Goal: Communication & Community: Share content

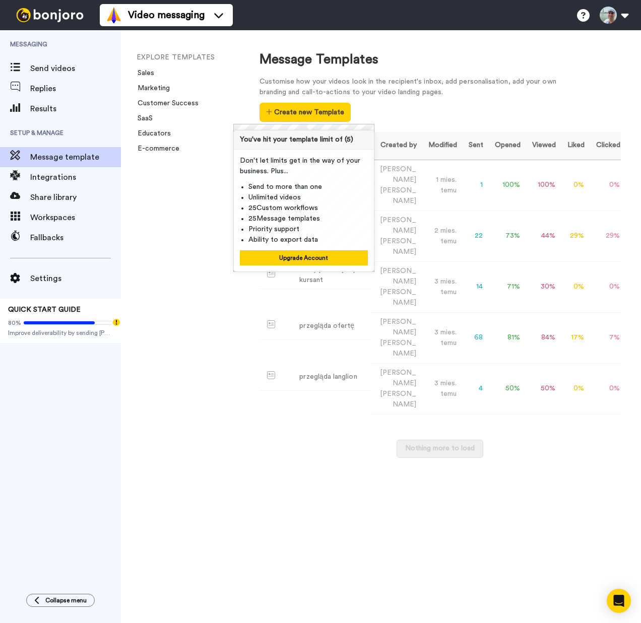
click at [209, 180] on div "EXPLORE TEMPLATES Sales Marketing Customer Success SaaS Educators E-commerce" at bounding box center [180, 326] width 118 height 593
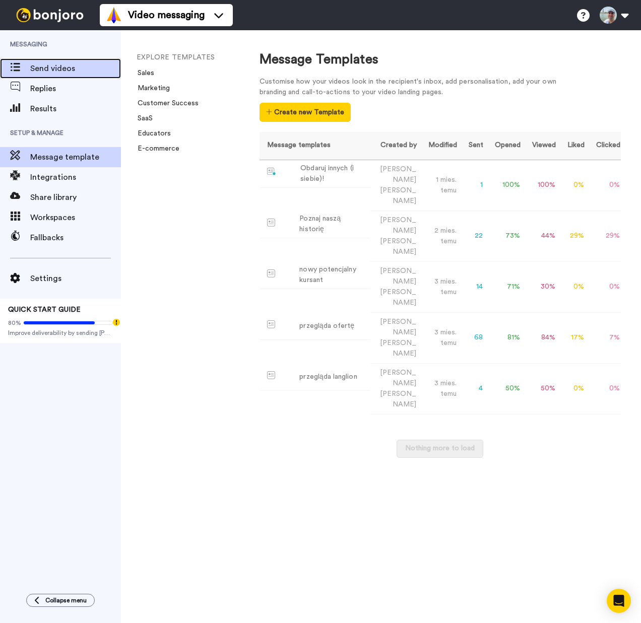
click at [53, 65] on span "Send videos" at bounding box center [75, 68] width 91 height 12
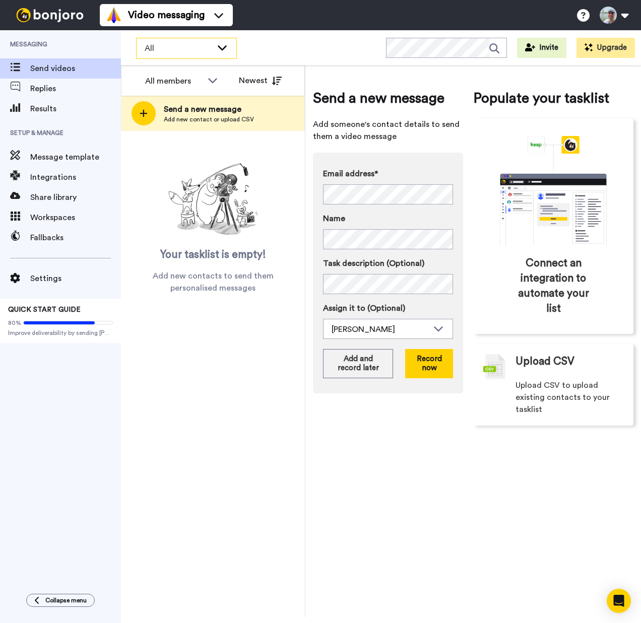
click at [221, 45] on icon at bounding box center [222, 47] width 12 height 10
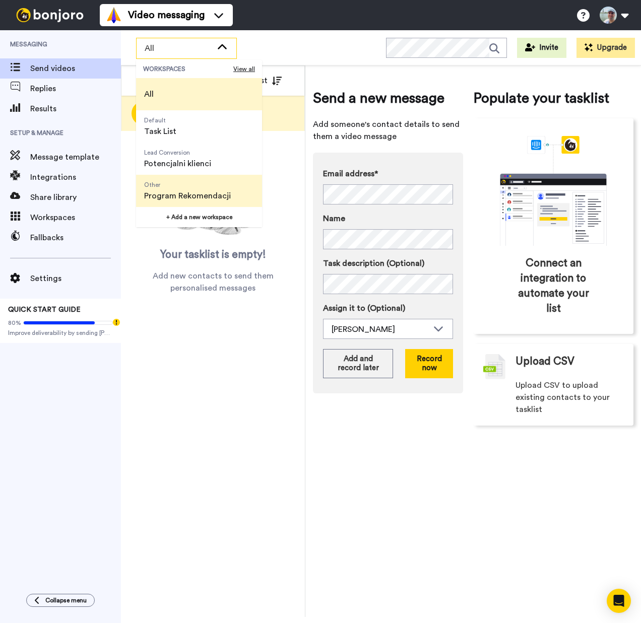
click at [218, 197] on span "Program Rekomendacji" at bounding box center [187, 196] width 87 height 12
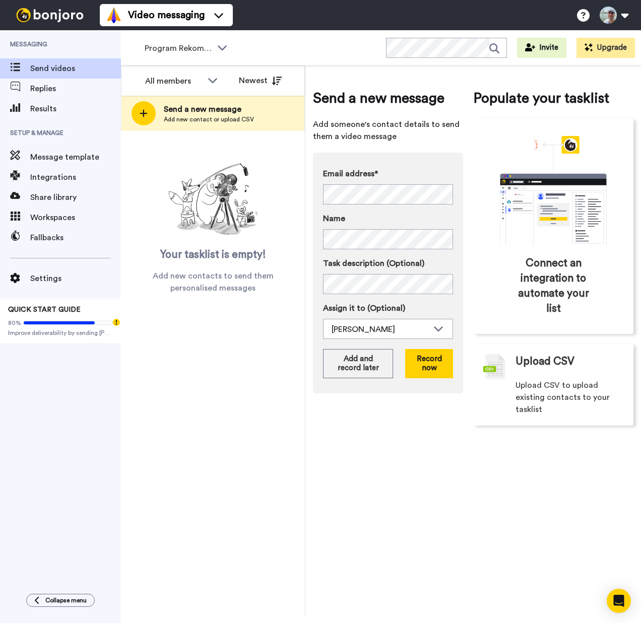
click at [404, 174] on label "Email address*" at bounding box center [388, 174] width 130 height 12
click at [385, 222] on label "Name" at bounding box center [388, 219] width 130 height 12
click at [434, 361] on button "Record now" at bounding box center [429, 363] width 48 height 29
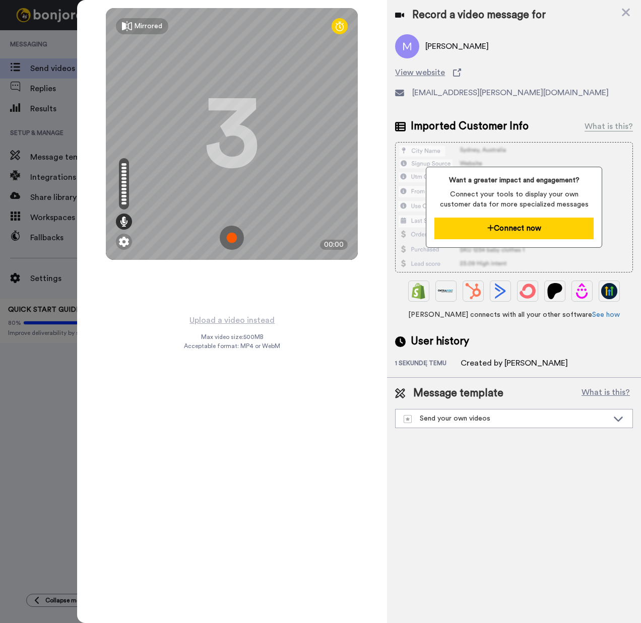
click at [466, 232] on button "Connect now" at bounding box center [513, 229] width 159 height 22
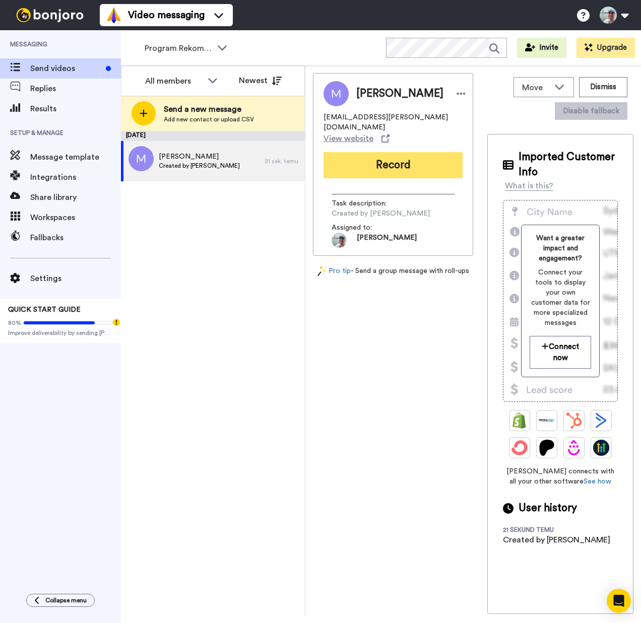
click at [390, 158] on button "Record" at bounding box center [392, 165] width 139 height 26
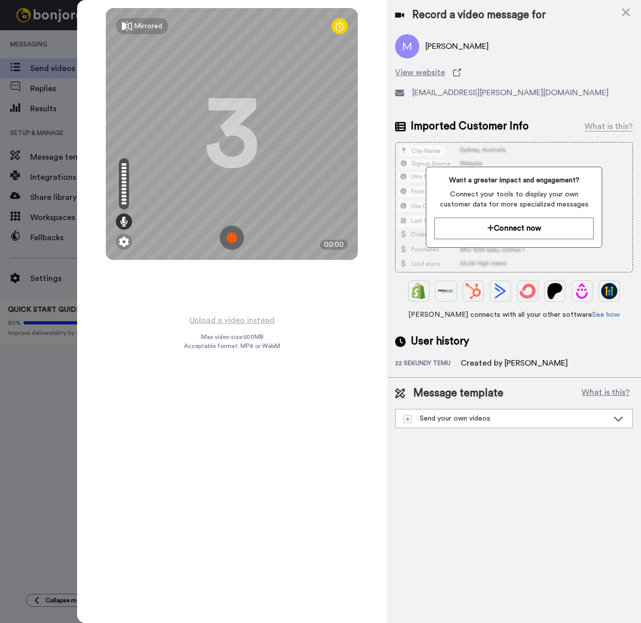
click at [236, 236] on img at bounding box center [232, 238] width 24 height 24
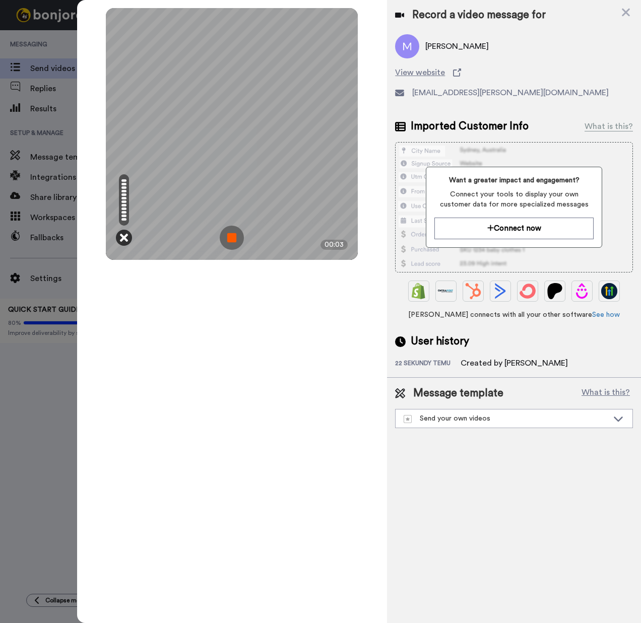
click at [125, 237] on icon at bounding box center [124, 238] width 8 height 10
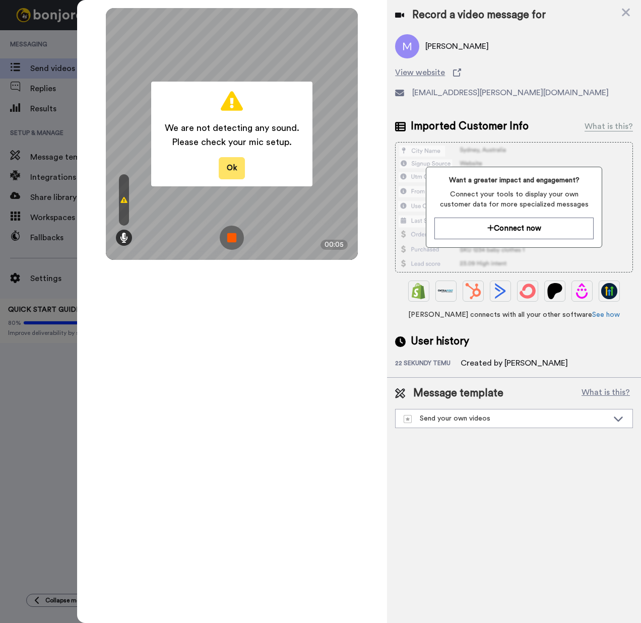
click at [233, 169] on button "Ok" at bounding box center [232, 168] width 26 height 22
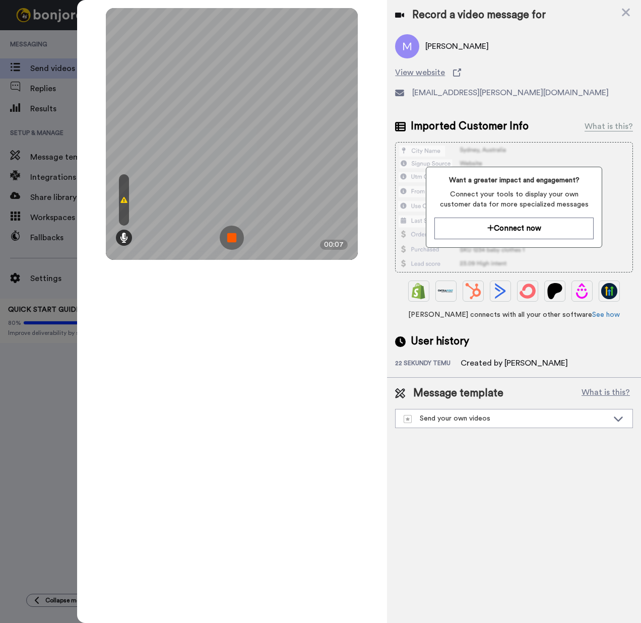
click at [225, 232] on img at bounding box center [232, 238] width 24 height 24
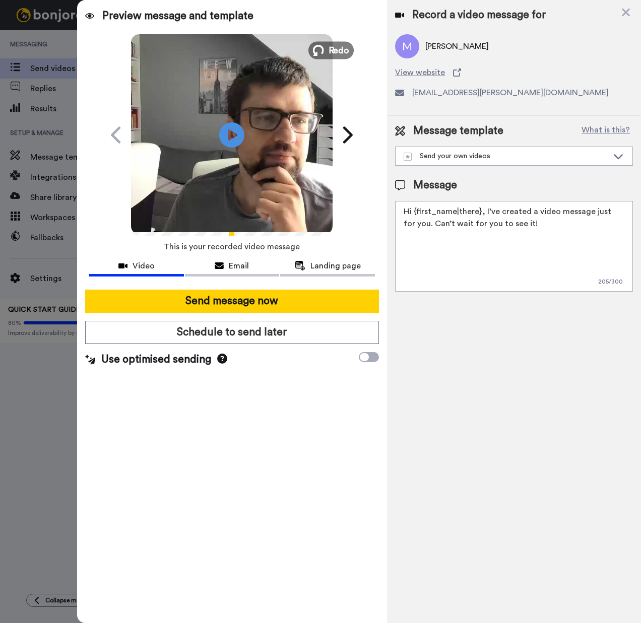
click at [340, 52] on span "Redo" at bounding box center [338, 49] width 21 height 13
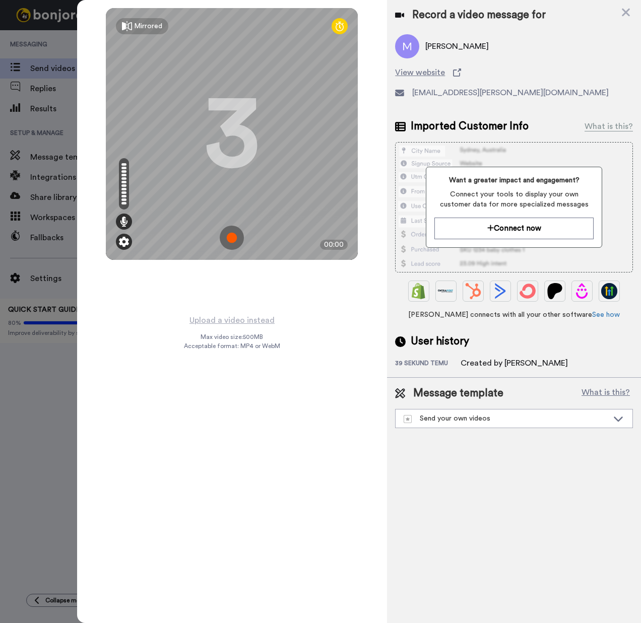
click at [125, 242] on img at bounding box center [124, 242] width 10 height 10
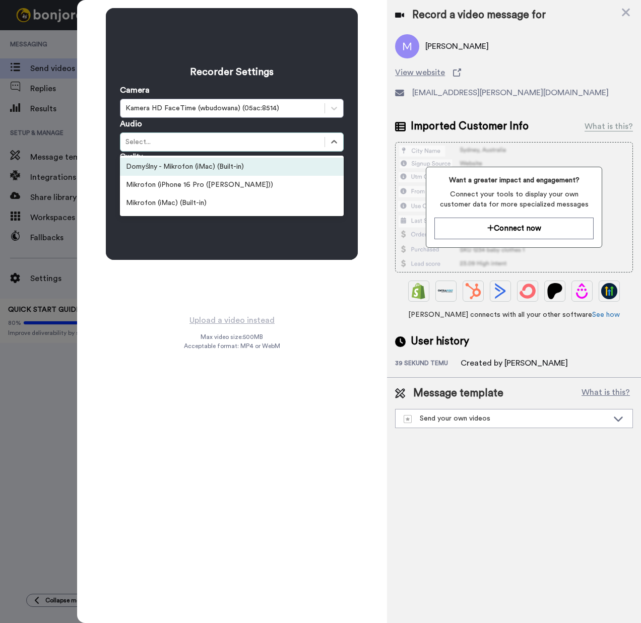
click at [152, 151] on div "Select..." at bounding box center [232, 141] width 224 height 19
click at [153, 167] on div "Domyślny - Mikrofon (iMac) (Built-in)" at bounding box center [232, 167] width 224 height 18
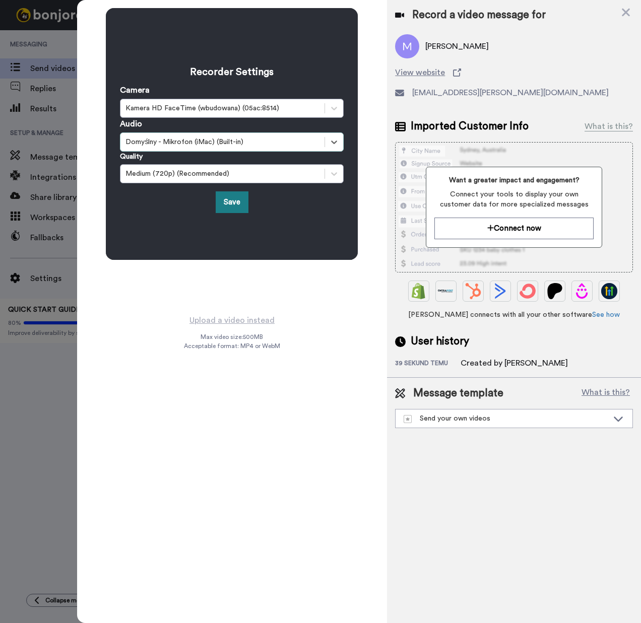
click at [232, 204] on button "Save" at bounding box center [232, 202] width 33 height 22
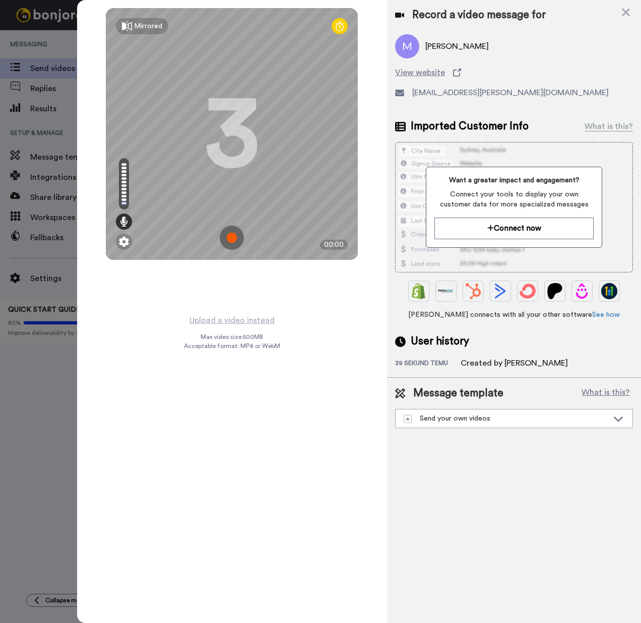
click at [230, 240] on img at bounding box center [232, 238] width 24 height 24
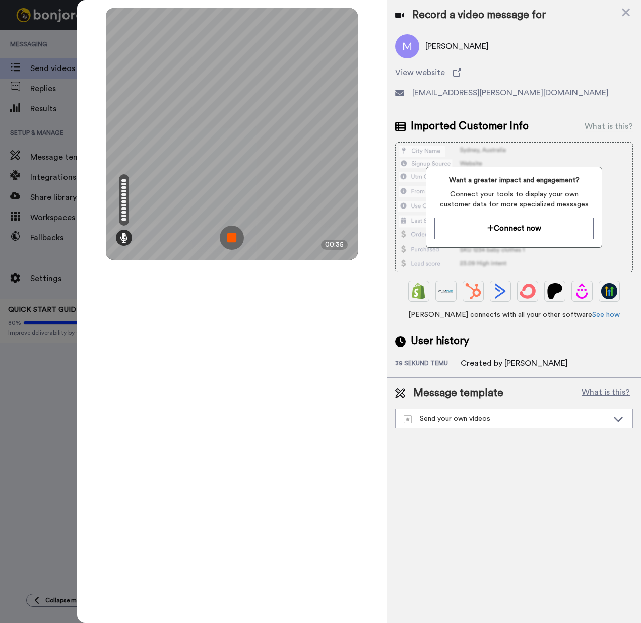
click at [231, 238] on img at bounding box center [232, 238] width 24 height 24
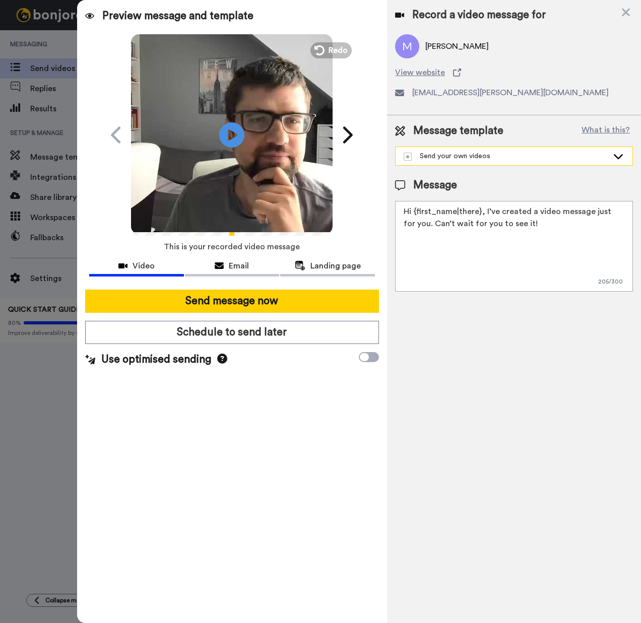
click at [458, 156] on div "Send your own videos" at bounding box center [505, 156] width 204 height 10
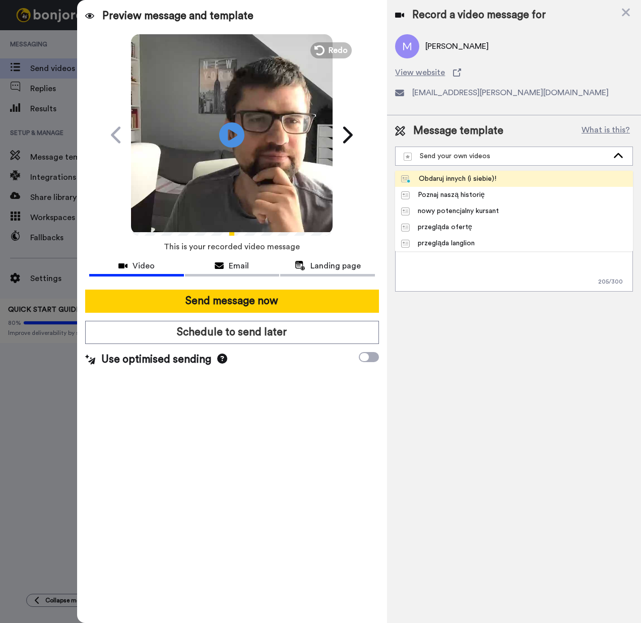
click at [456, 180] on div "Obdaruj innych (i siebie)!" at bounding box center [448, 179] width 95 height 10
type textarea "Hej {first_name}, dwie sprawy: 1) dziękuję za kontynuację nauki w kolejnym roku…"
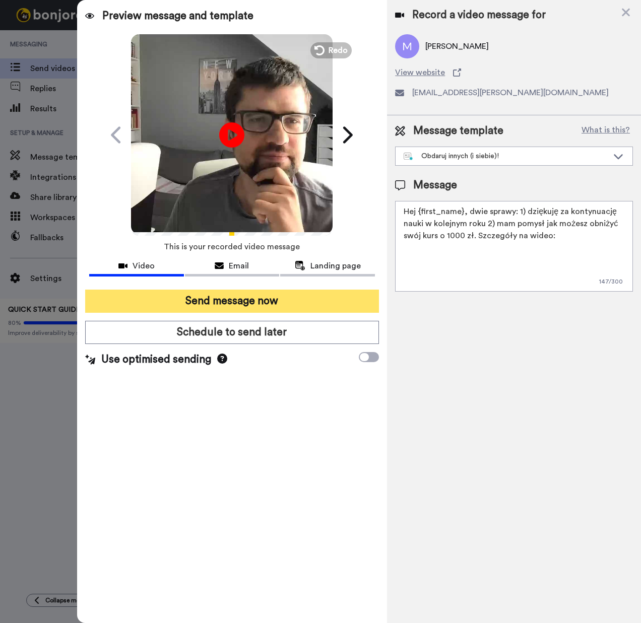
click at [298, 301] on button "Send message now" at bounding box center [232, 301] width 294 height 23
